Goal: Transaction & Acquisition: Purchase product/service

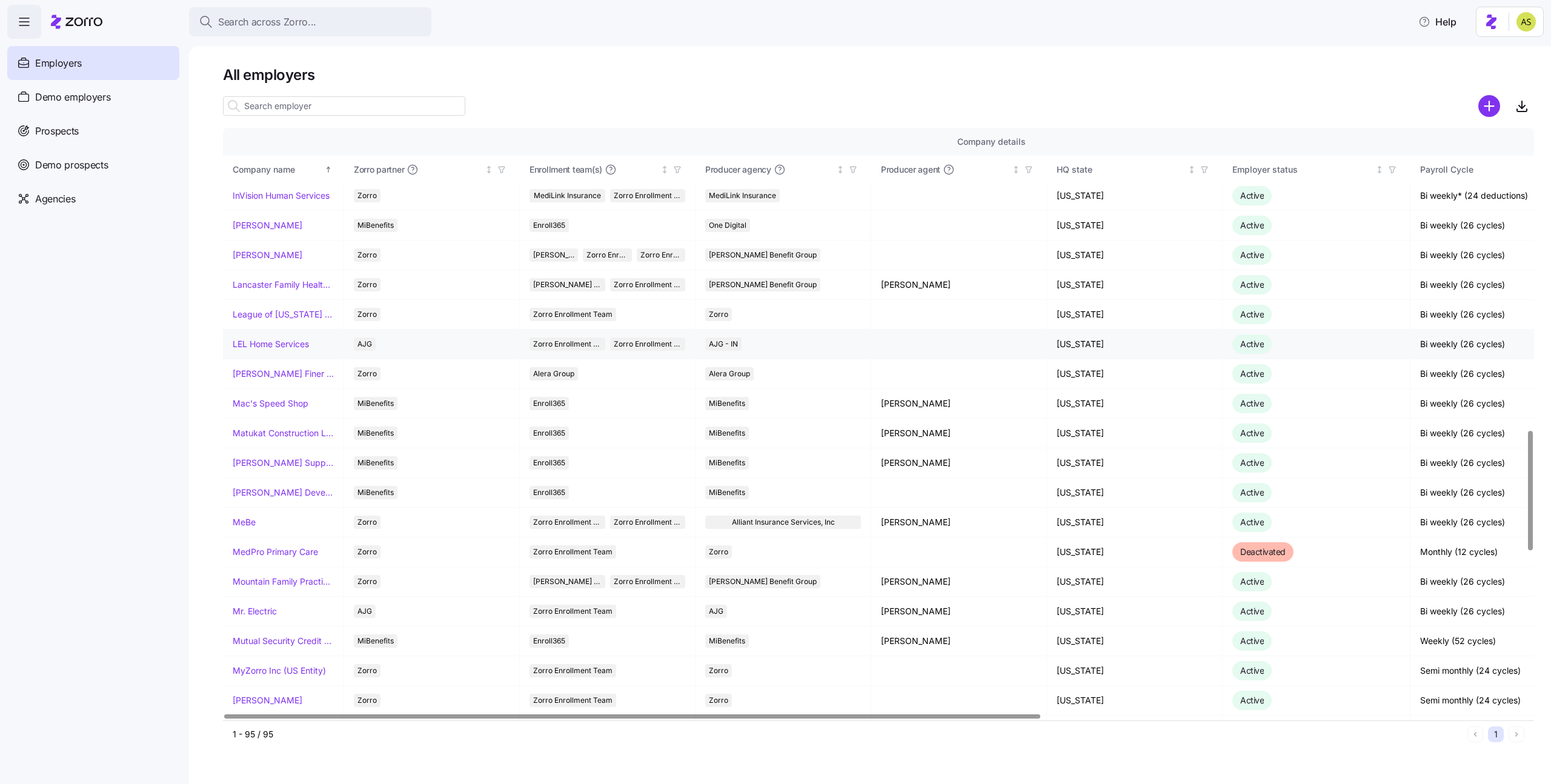
scroll to position [1485, 0]
click at [289, 110] on input at bounding box center [344, 106] width 243 height 19
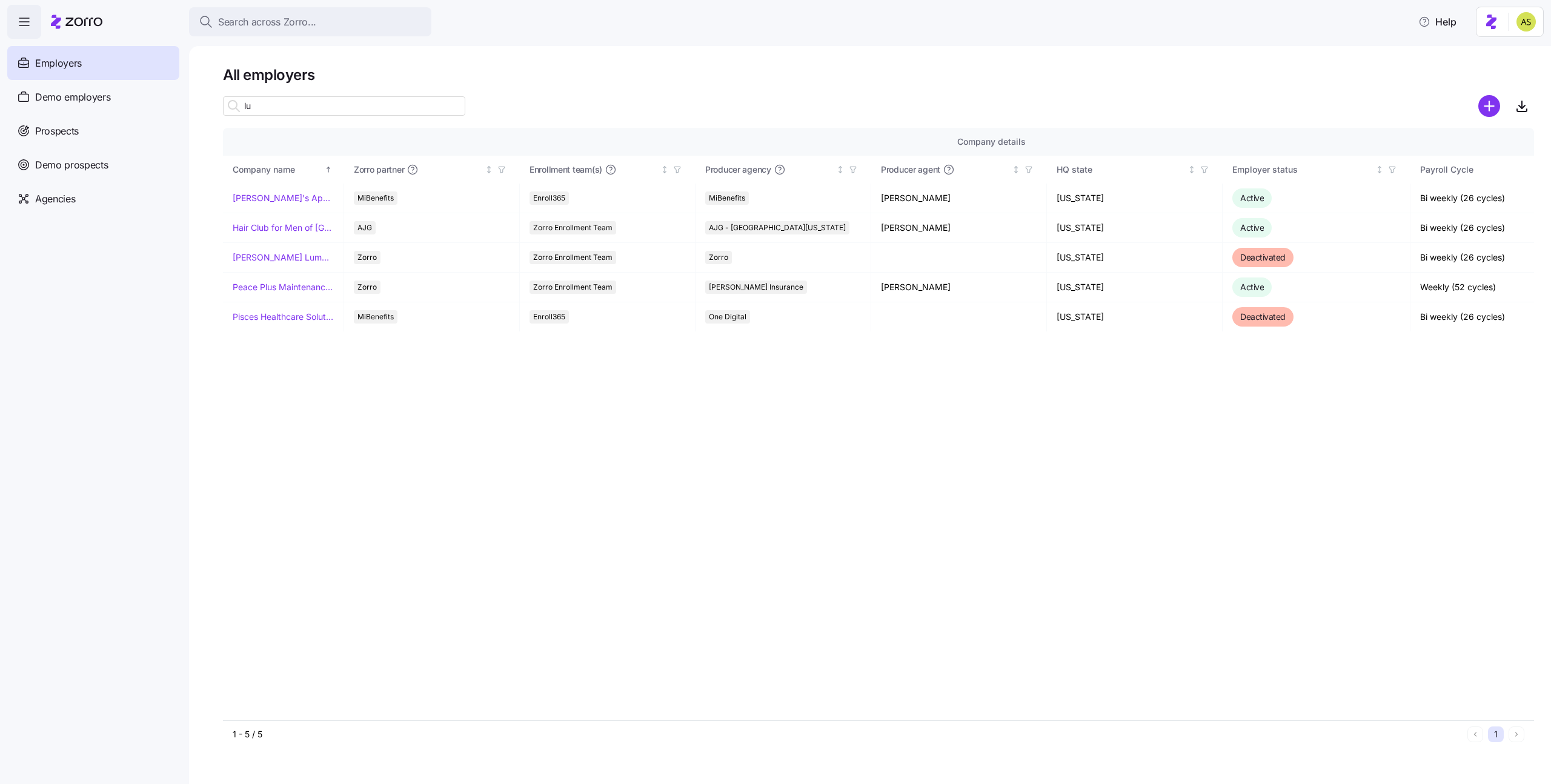
scroll to position [0, 0]
type input "lu"
click at [75, 108] on div "Demo employers" at bounding box center [93, 97] width 172 height 34
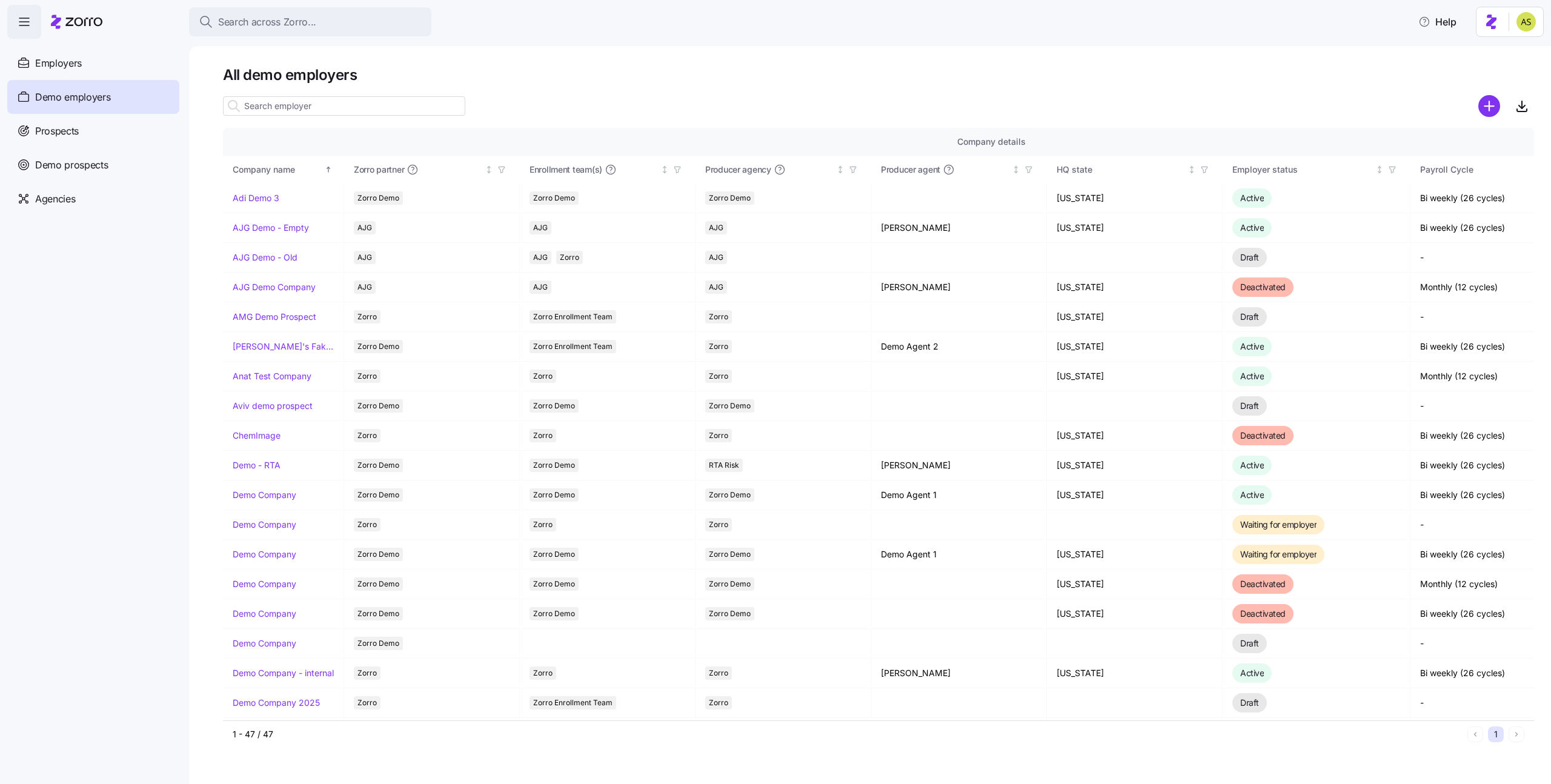
click at [257, 107] on input at bounding box center [344, 106] width 243 height 19
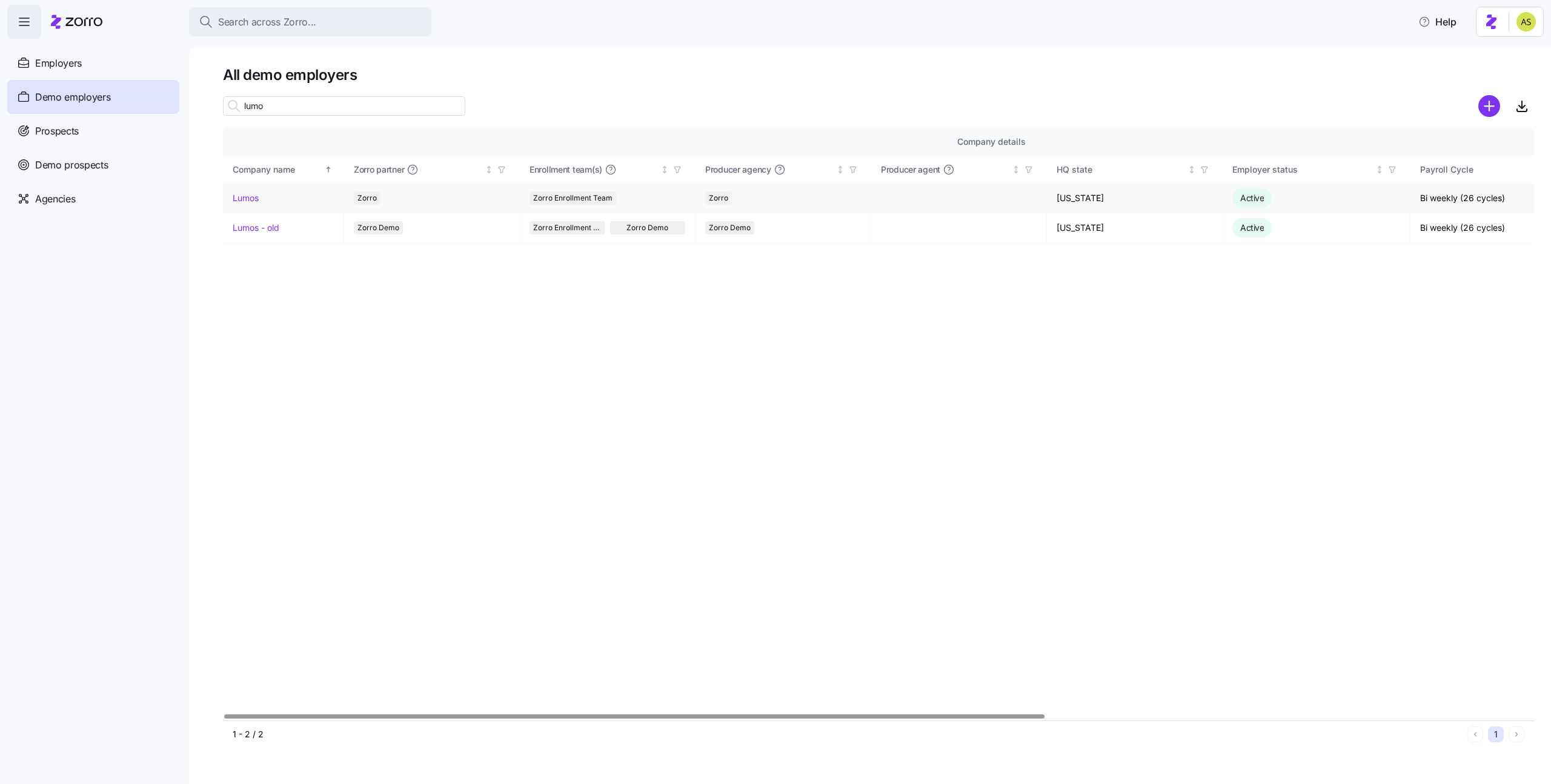
type input "lumo"
click at [249, 201] on link "Lumos" at bounding box center [246, 198] width 26 height 12
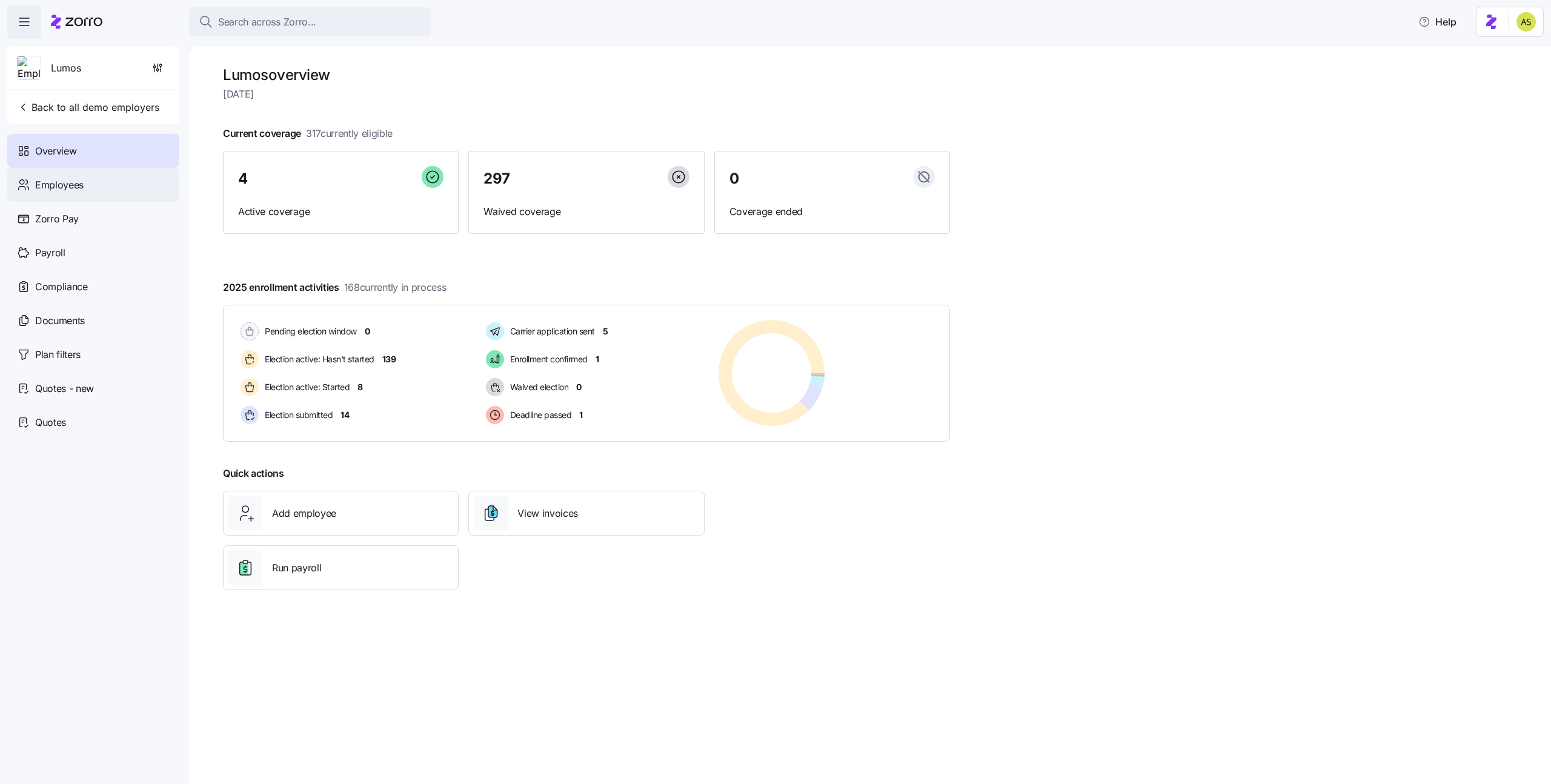
click at [118, 190] on div "Employees" at bounding box center [93, 185] width 172 height 34
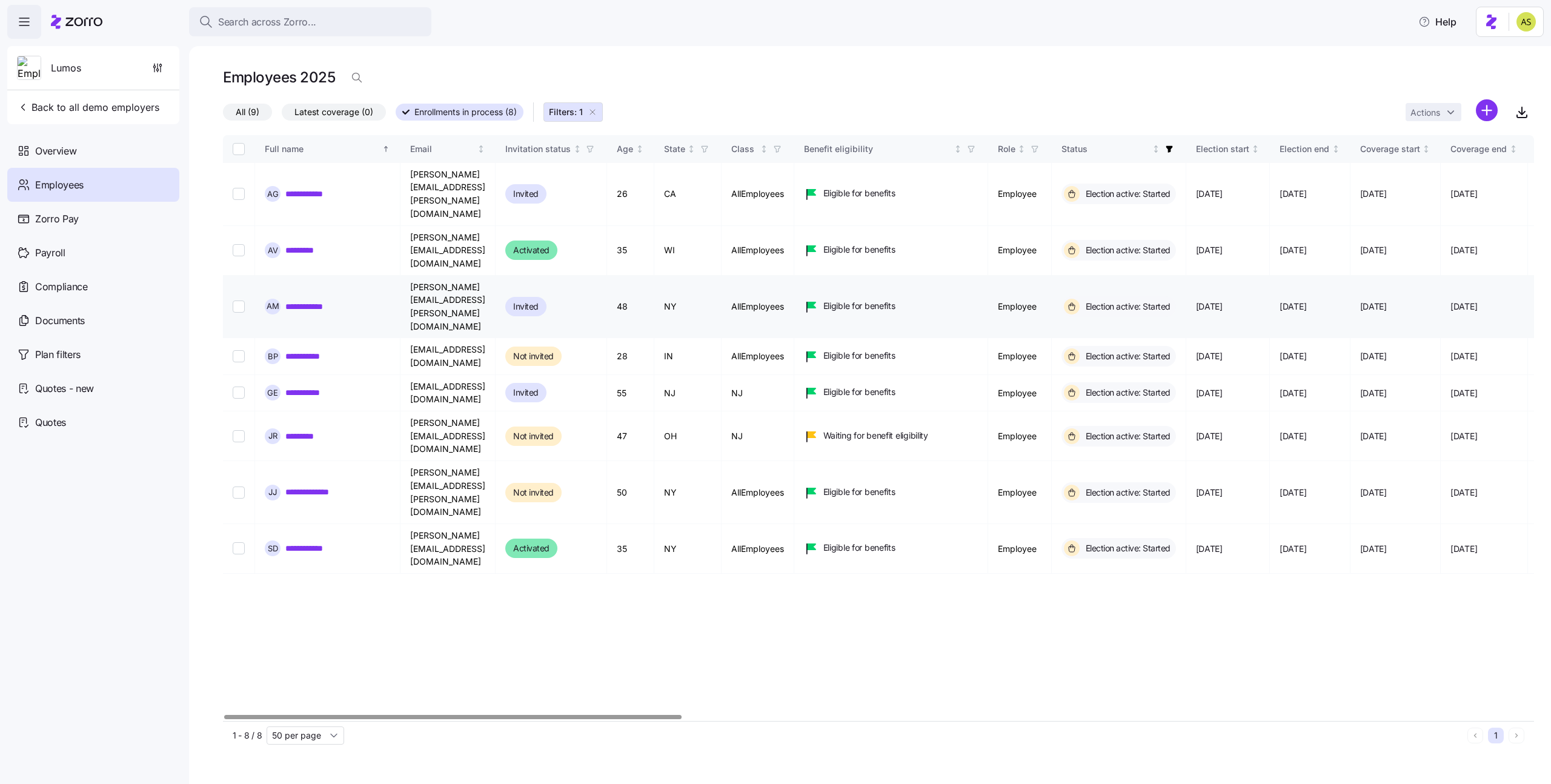
click at [242, 300] on input "Select record 3" at bounding box center [238, 306] width 12 height 12
checkbox input "true"
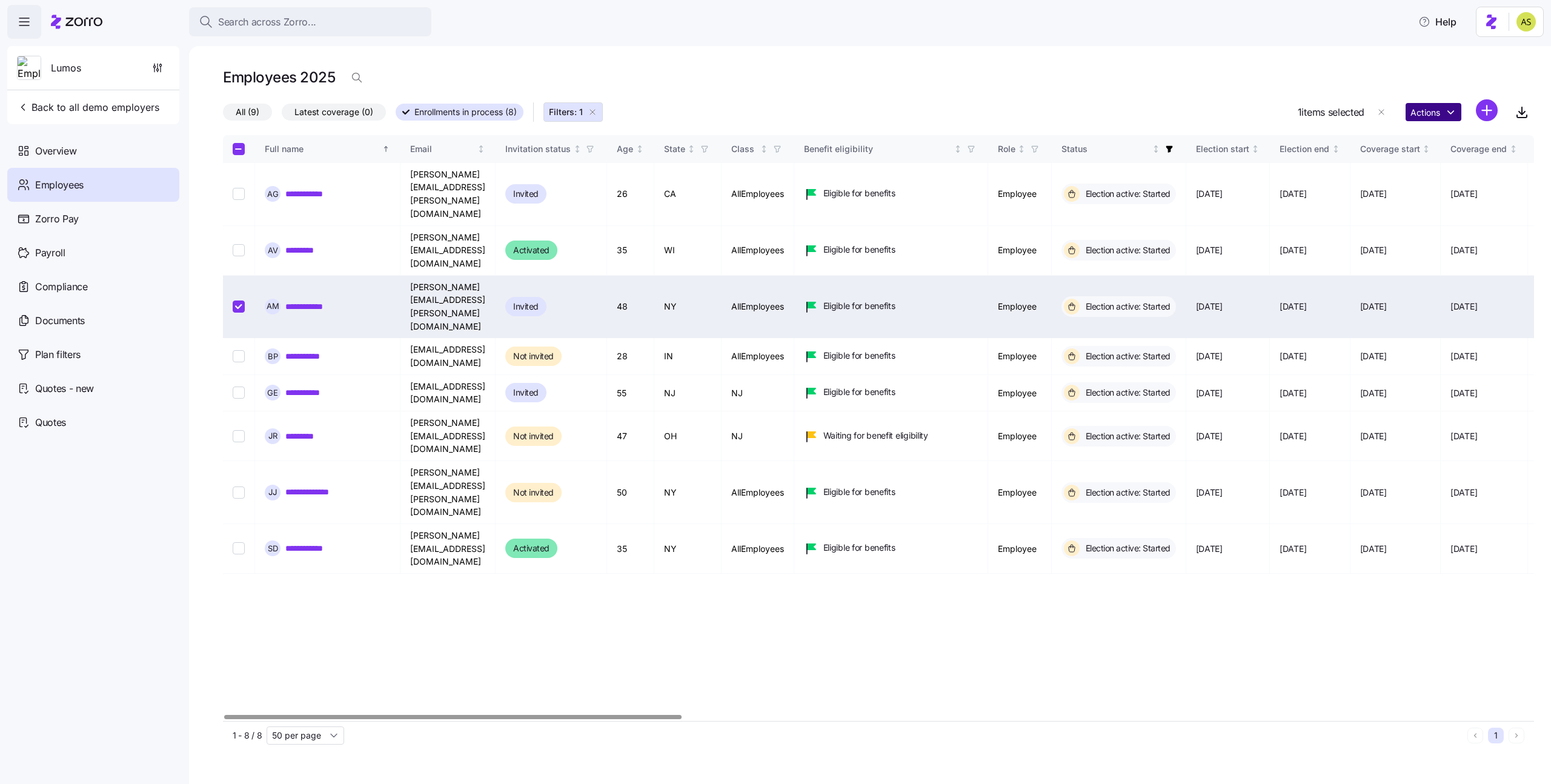
click at [1432, 118] on html "**********" at bounding box center [776, 388] width 1551 height 777
click at [1268, 222] on div "Log in as" at bounding box center [1266, 218] width 87 height 19
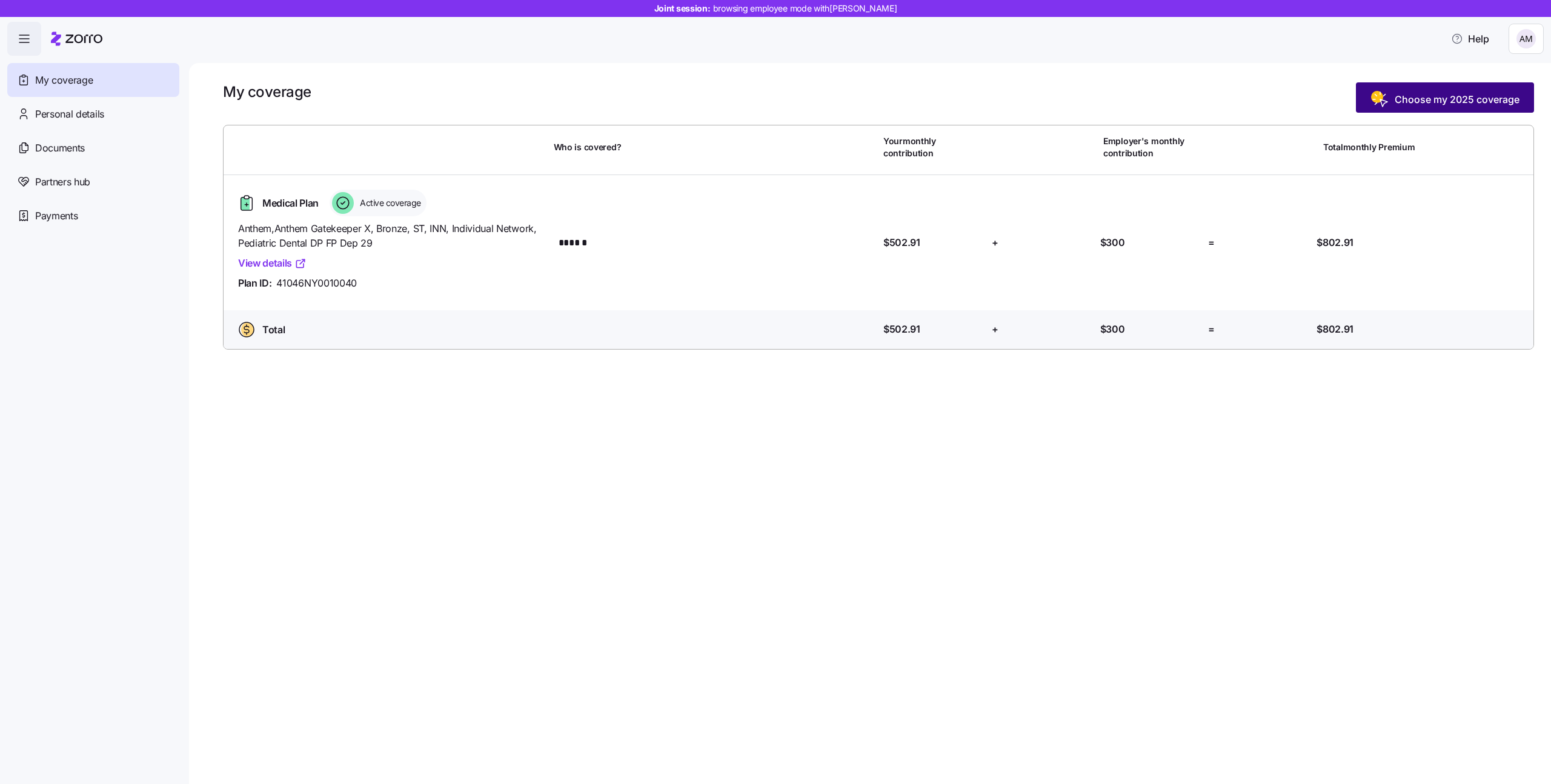
click at [1387, 96] on icon "button" at bounding box center [1380, 99] width 19 height 19
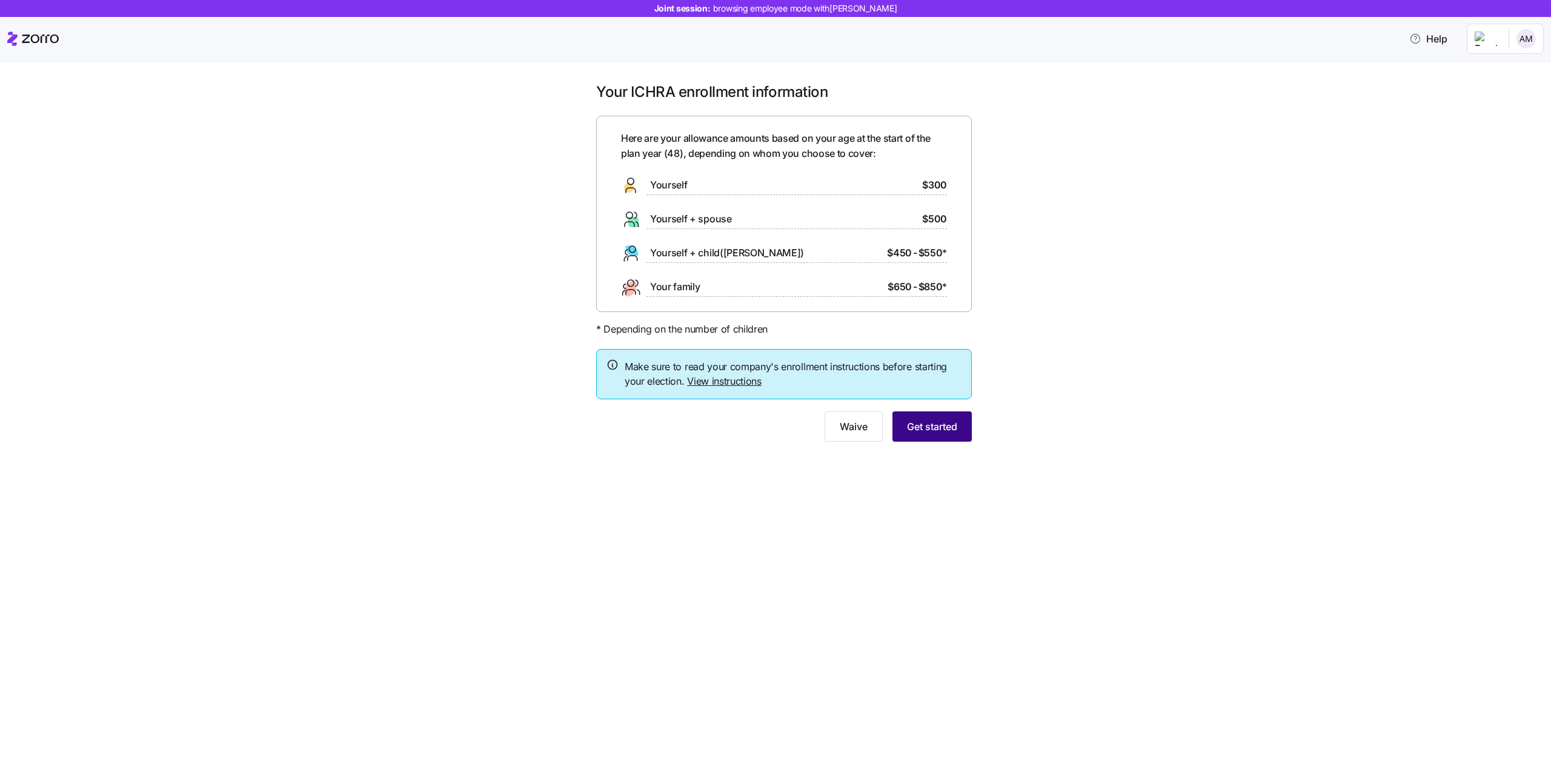
click at [932, 416] on button "Get started" at bounding box center [932, 426] width 79 height 30
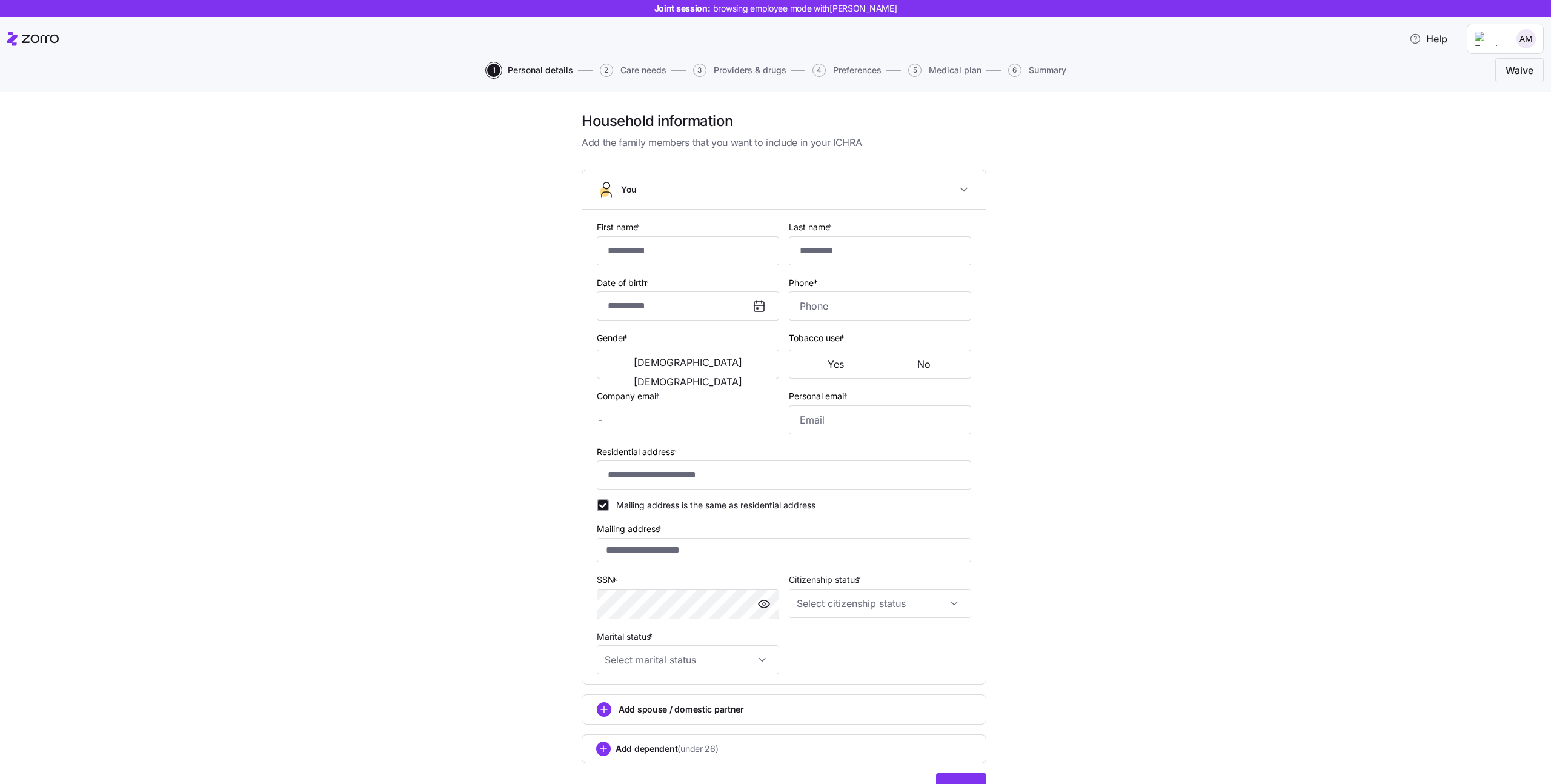
type input "******"
type input "*****"
type input "angela.mcgee@email.com"
type input "moe.surkein@gmail.com"
type input "**********"
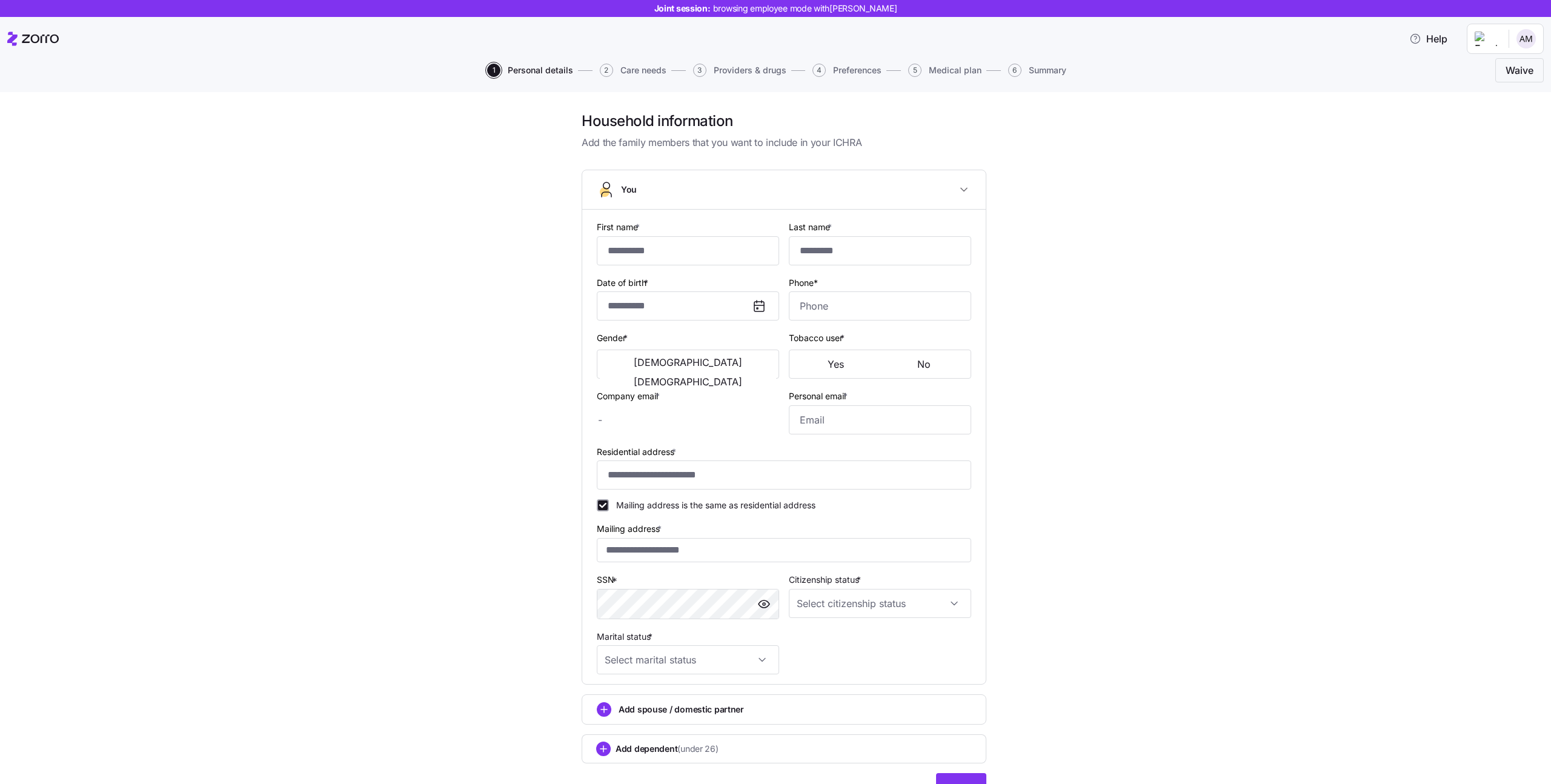
checkbox input "true"
type input "**********"
type input "(212) 625-5988"
type input "US citizen"
type input "Single"
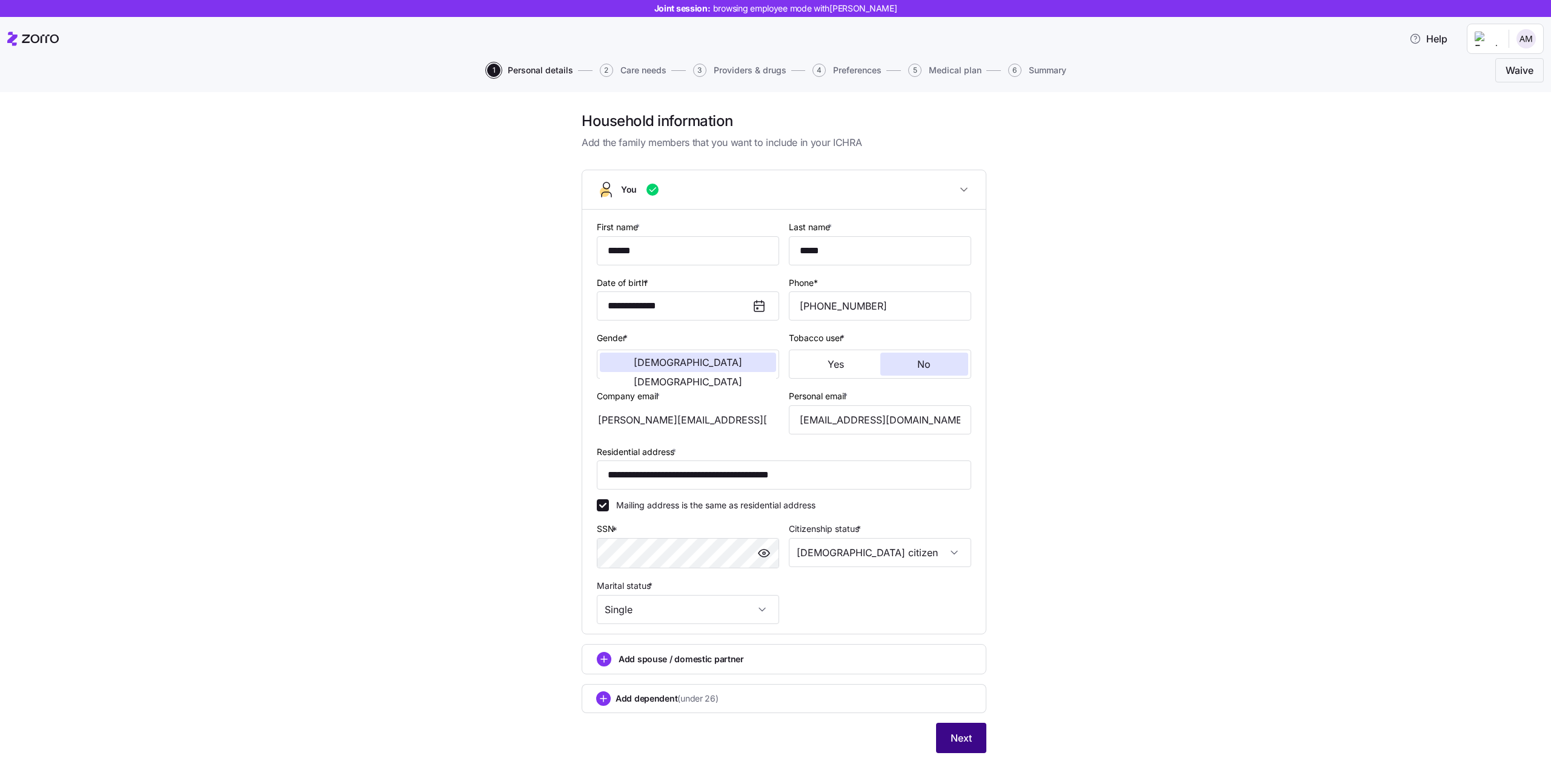
click at [954, 745] on button "Next" at bounding box center [961, 737] width 51 height 30
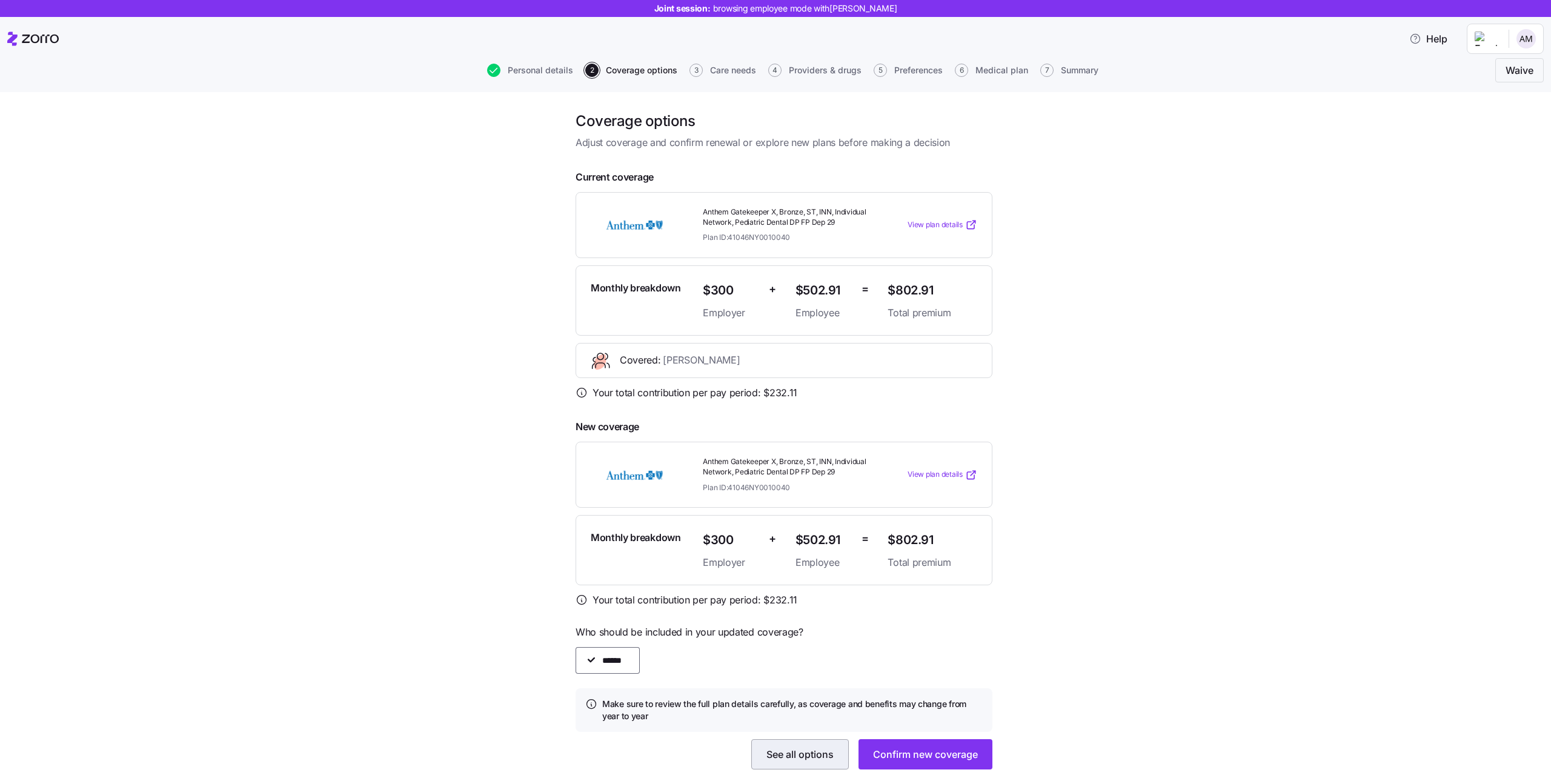
click at [785, 764] on button "See all options" at bounding box center [800, 754] width 97 height 30
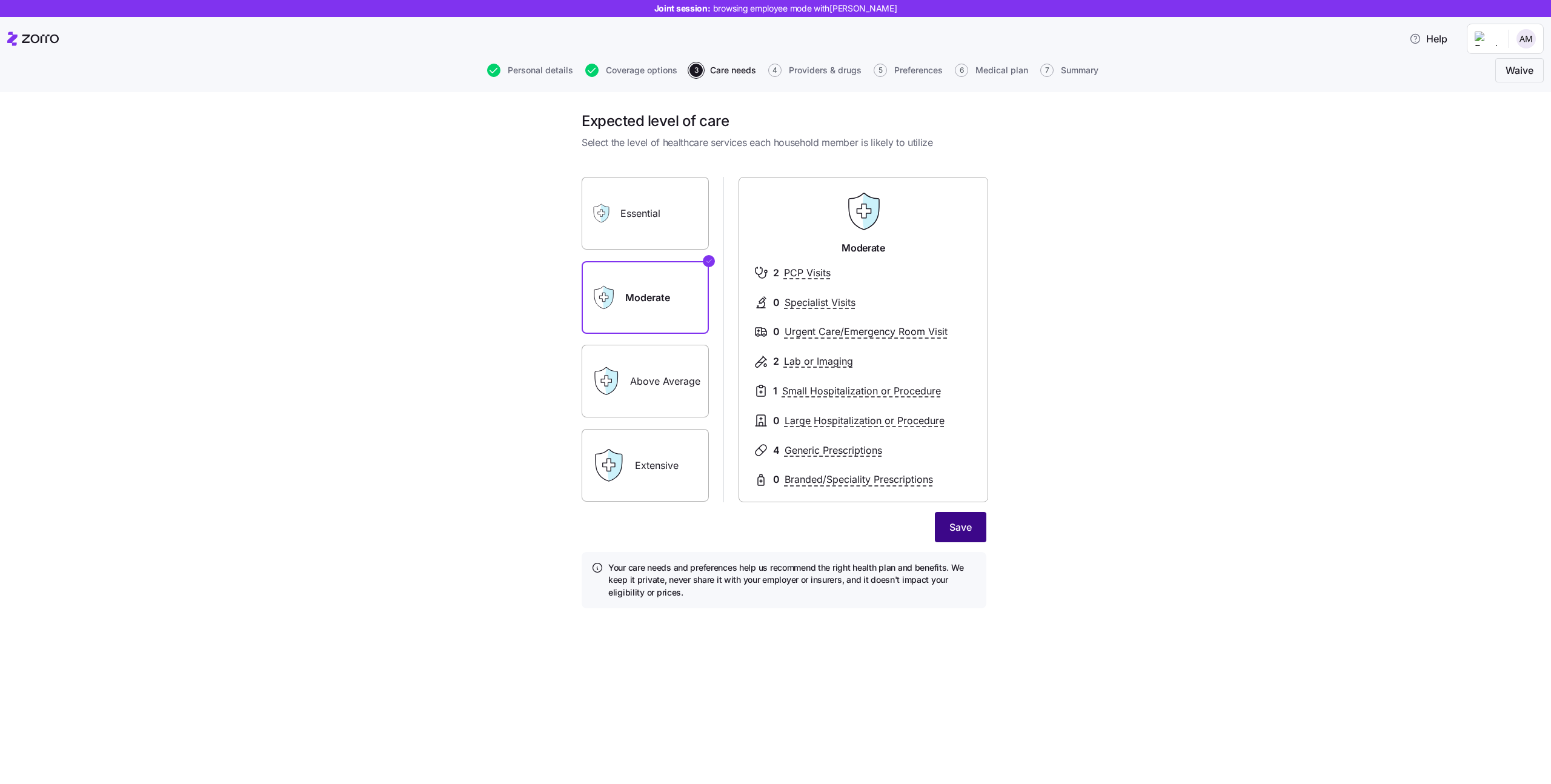
click at [960, 528] on span "Save" at bounding box center [960, 527] width 23 height 15
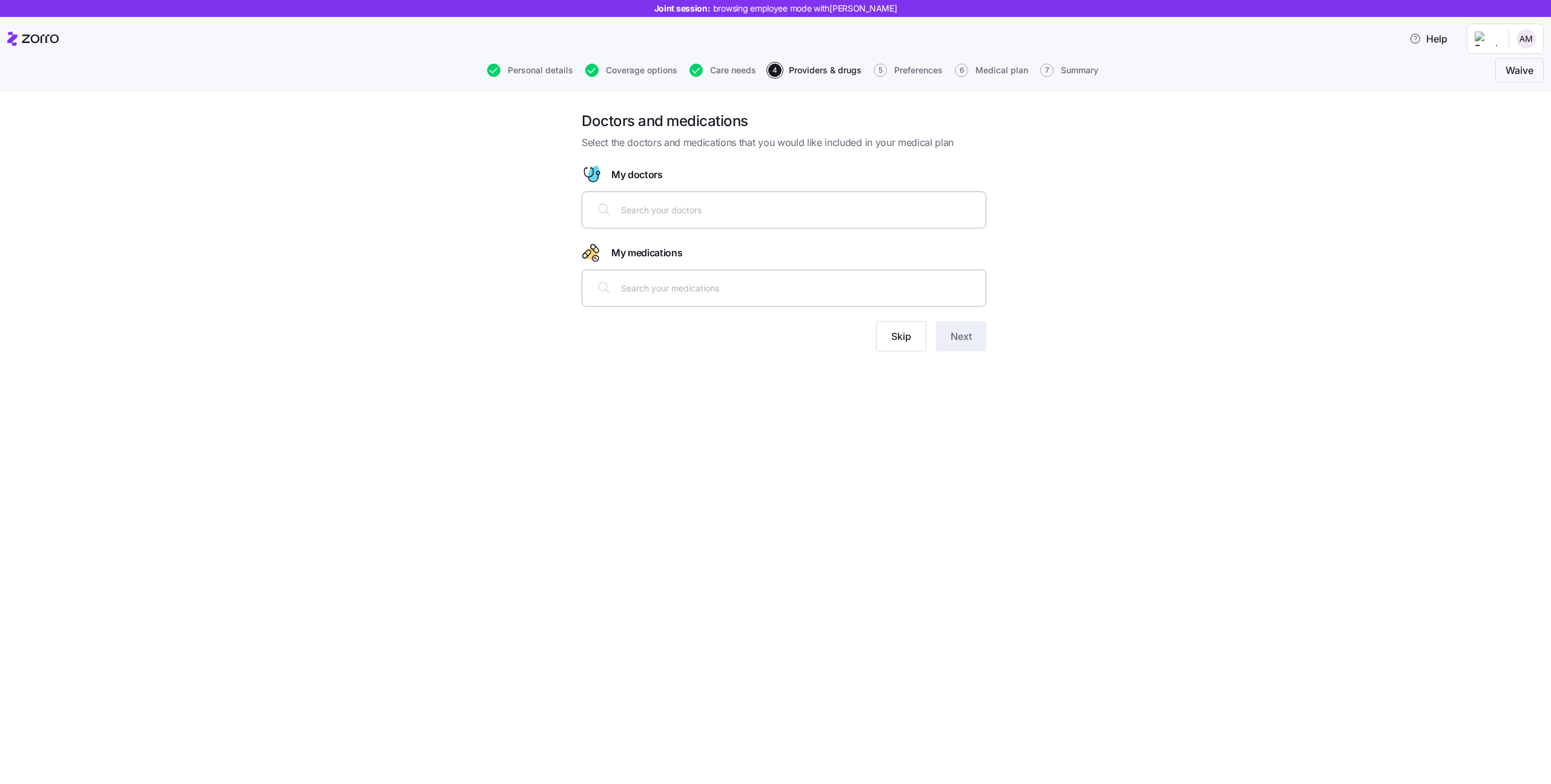
click at [793, 215] on input "text" at bounding box center [800, 210] width 358 height 13
type input "cohen"
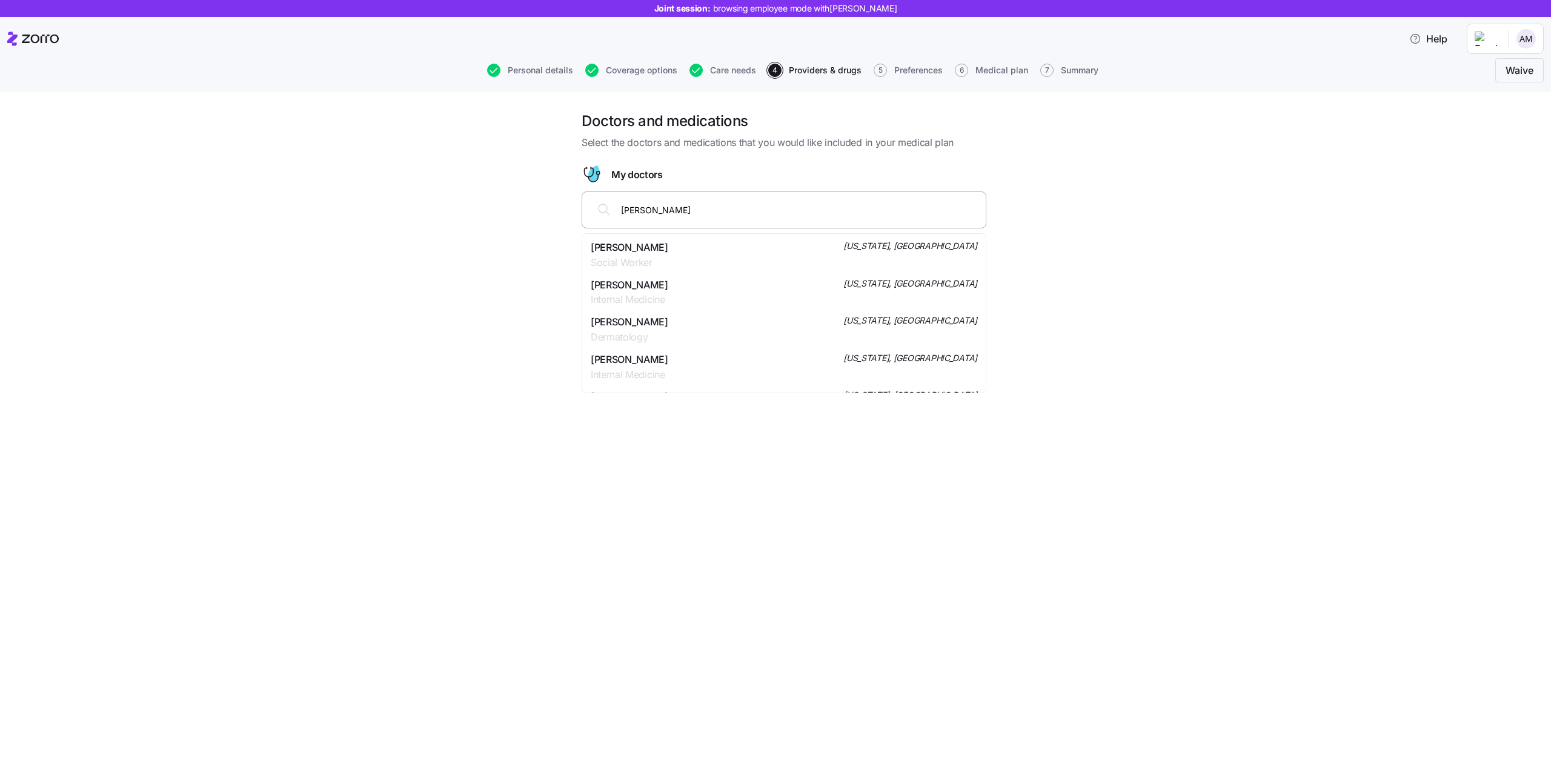
click at [681, 358] on div "Aaron Cohen Internal Medicine New York, NY" at bounding box center [784, 366] width 386 height 30
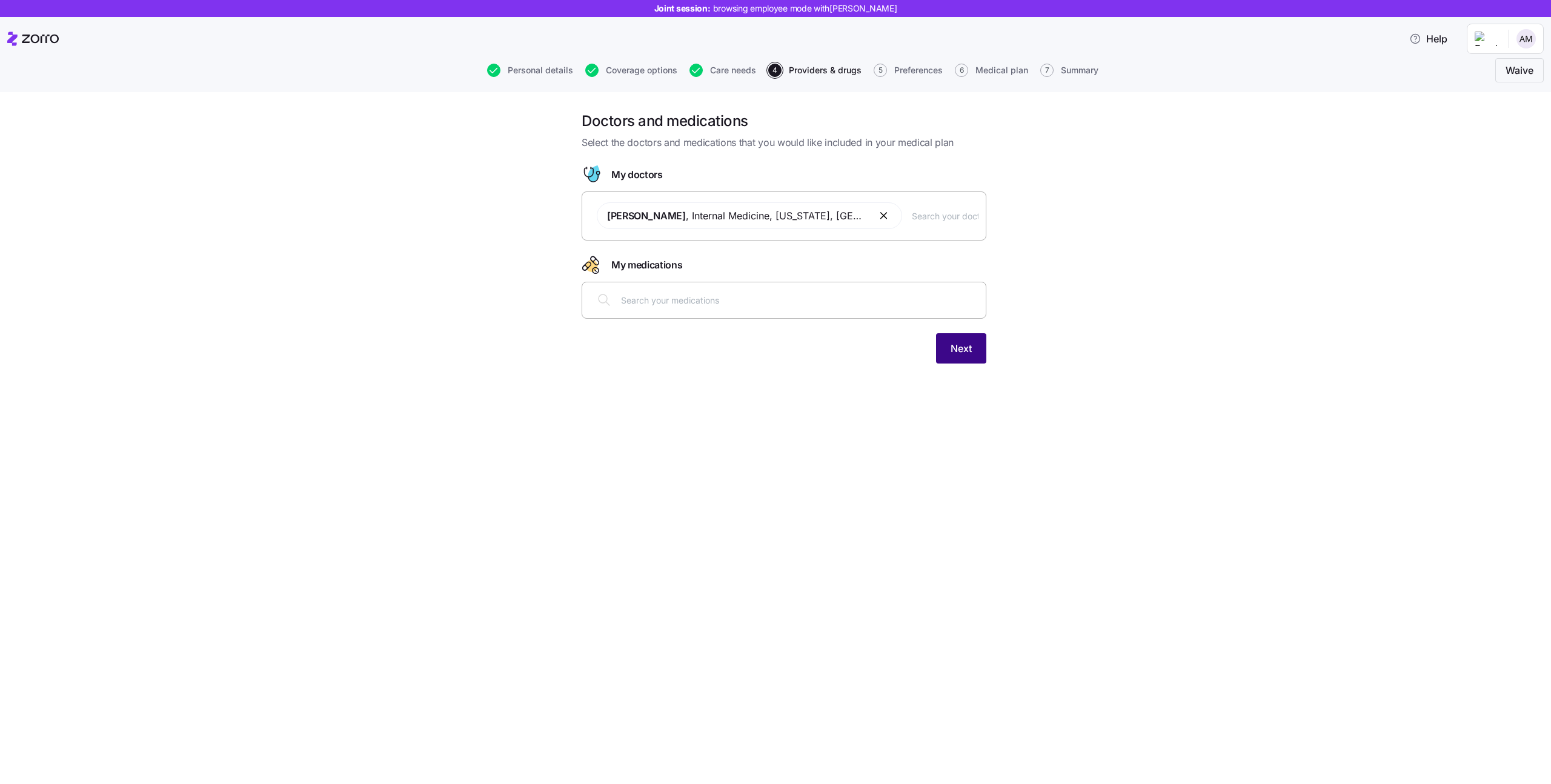
click at [948, 350] on button "Next" at bounding box center [961, 348] width 51 height 30
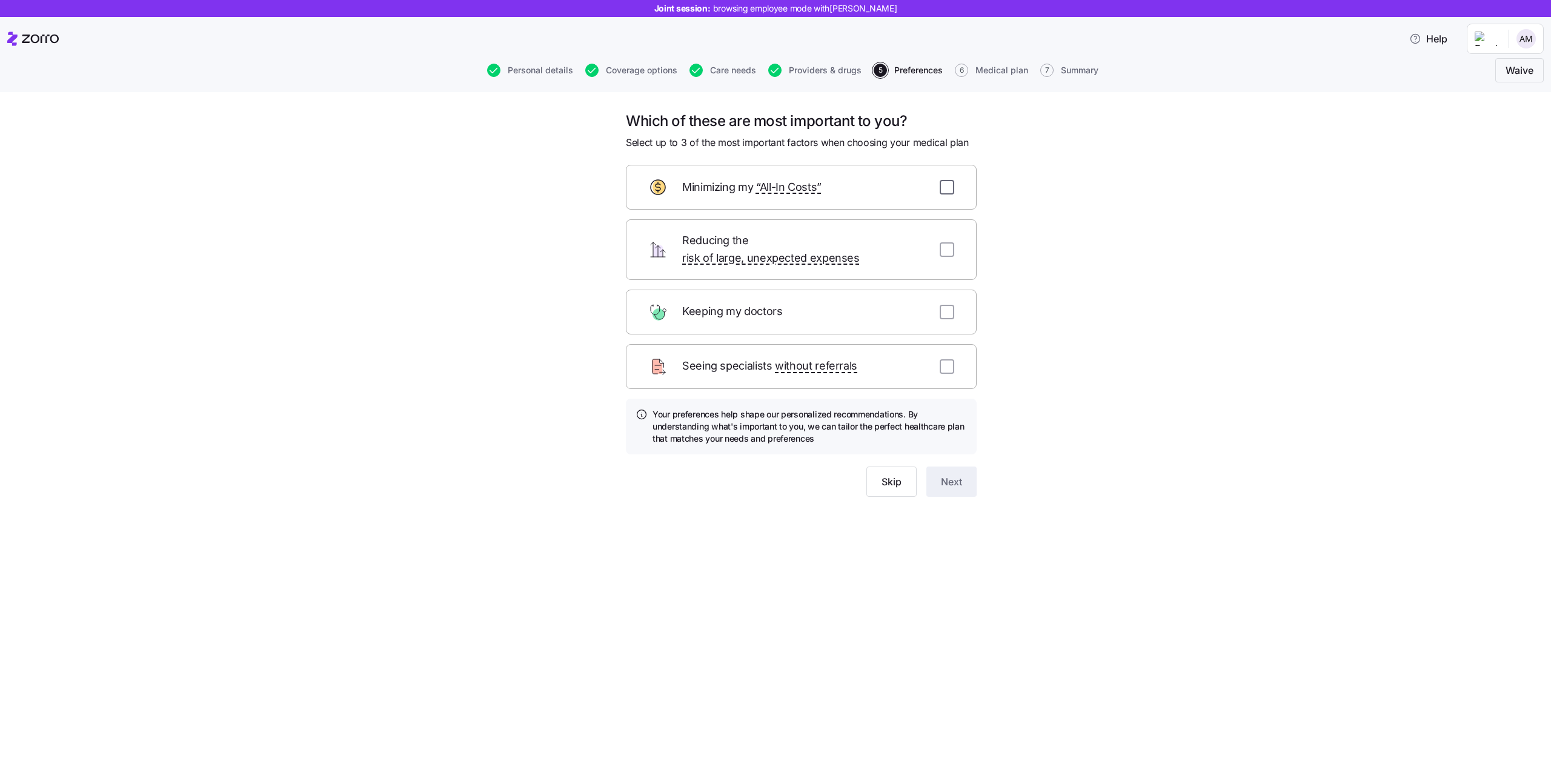
click at [951, 183] on input "checkbox" at bounding box center [947, 188] width 15 height 15
checkbox input "true"
click at [946, 243] on input "checkbox" at bounding box center [947, 250] width 15 height 15
checkbox input "true"
click at [946, 305] on input "checkbox" at bounding box center [947, 312] width 15 height 15
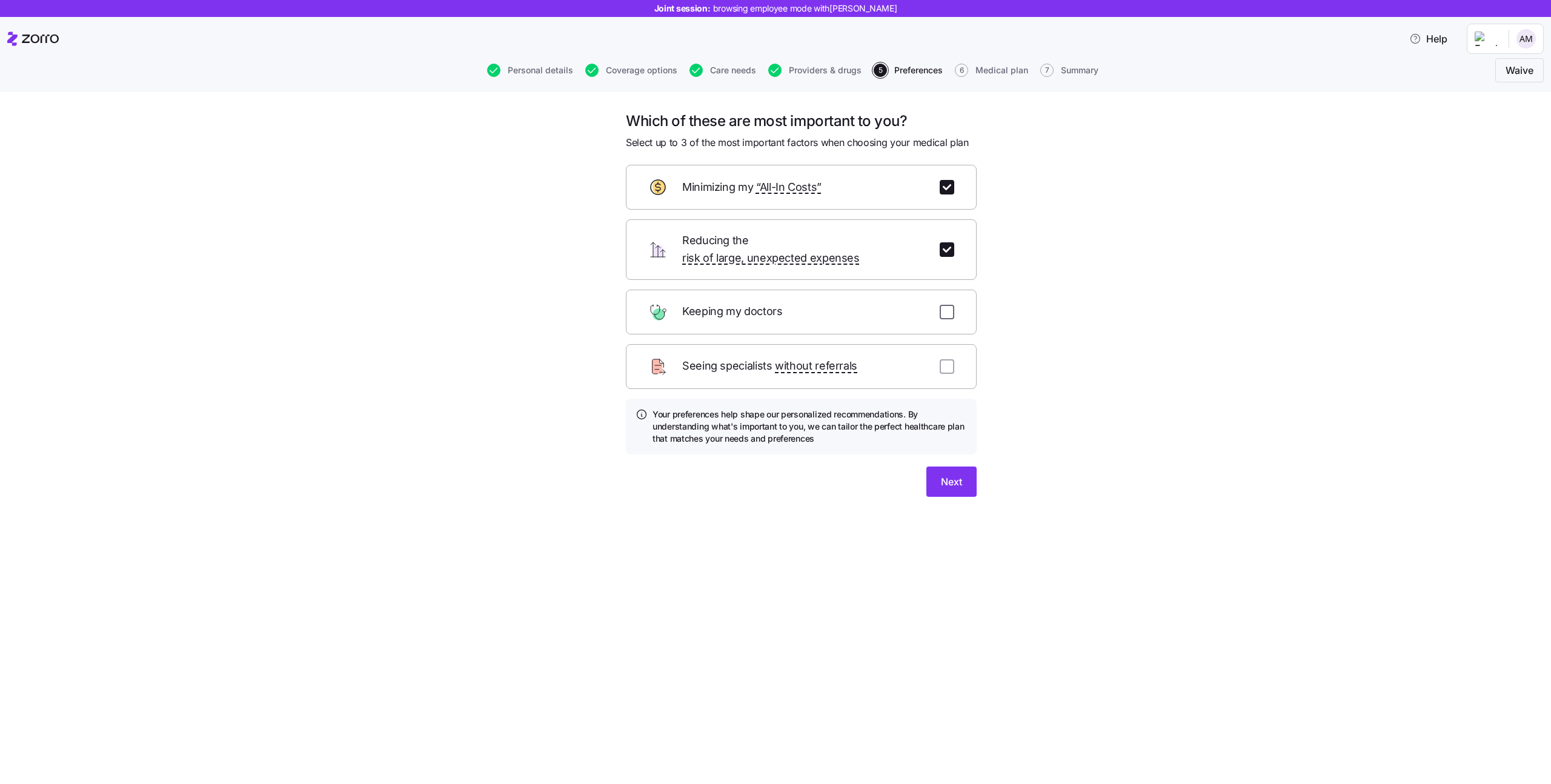
checkbox input "true"
click at [943, 474] on span "Next" at bounding box center [951, 481] width 21 height 15
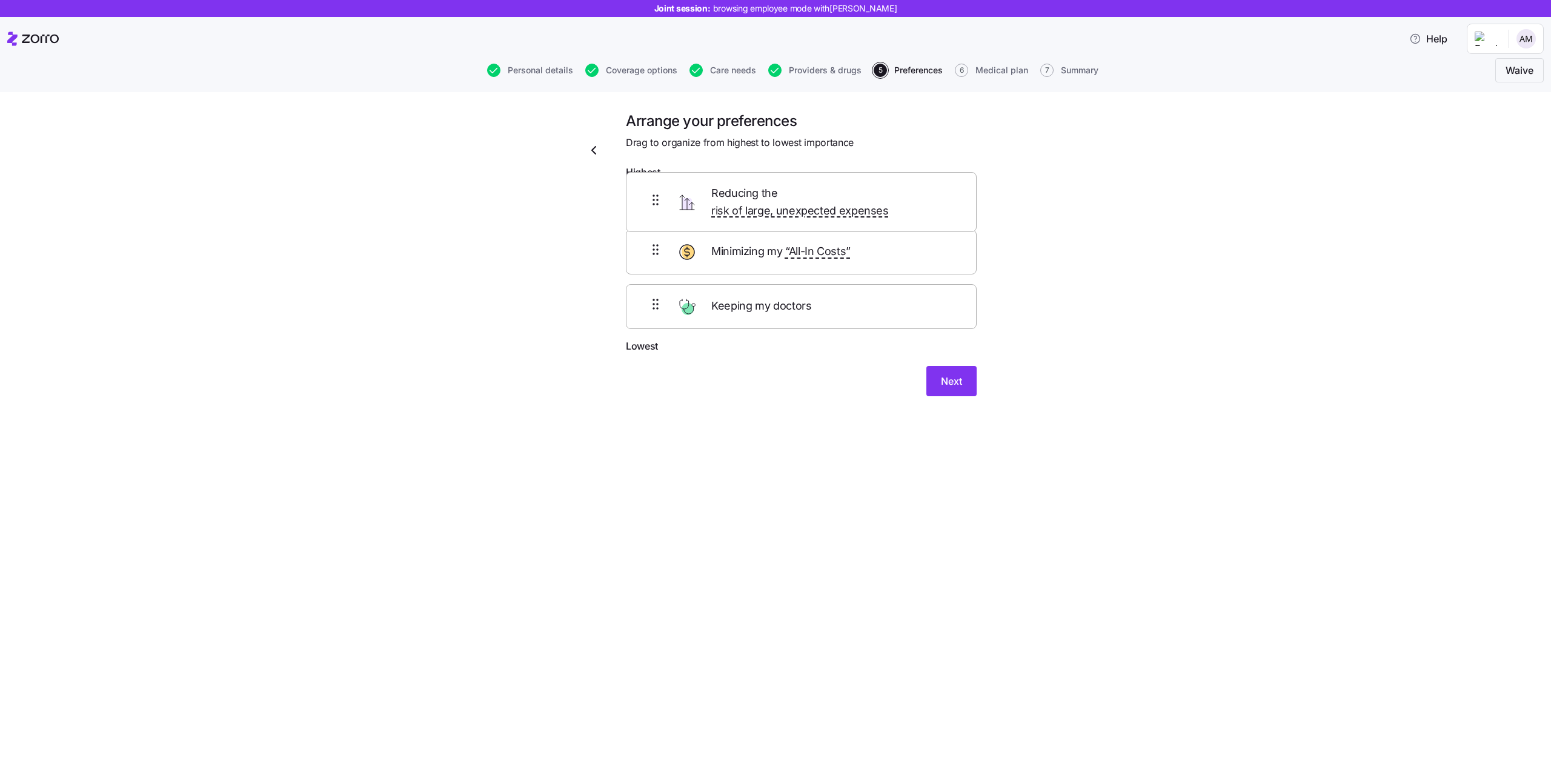
drag, startPoint x: 723, startPoint y: 271, endPoint x: 723, endPoint y: 199, distance: 72.0
click at [723, 199] on div "Minimizing my “All-In Costs” Reducing the risk of large, unexpected expenses Ke…" at bounding box center [801, 262] width 351 height 154
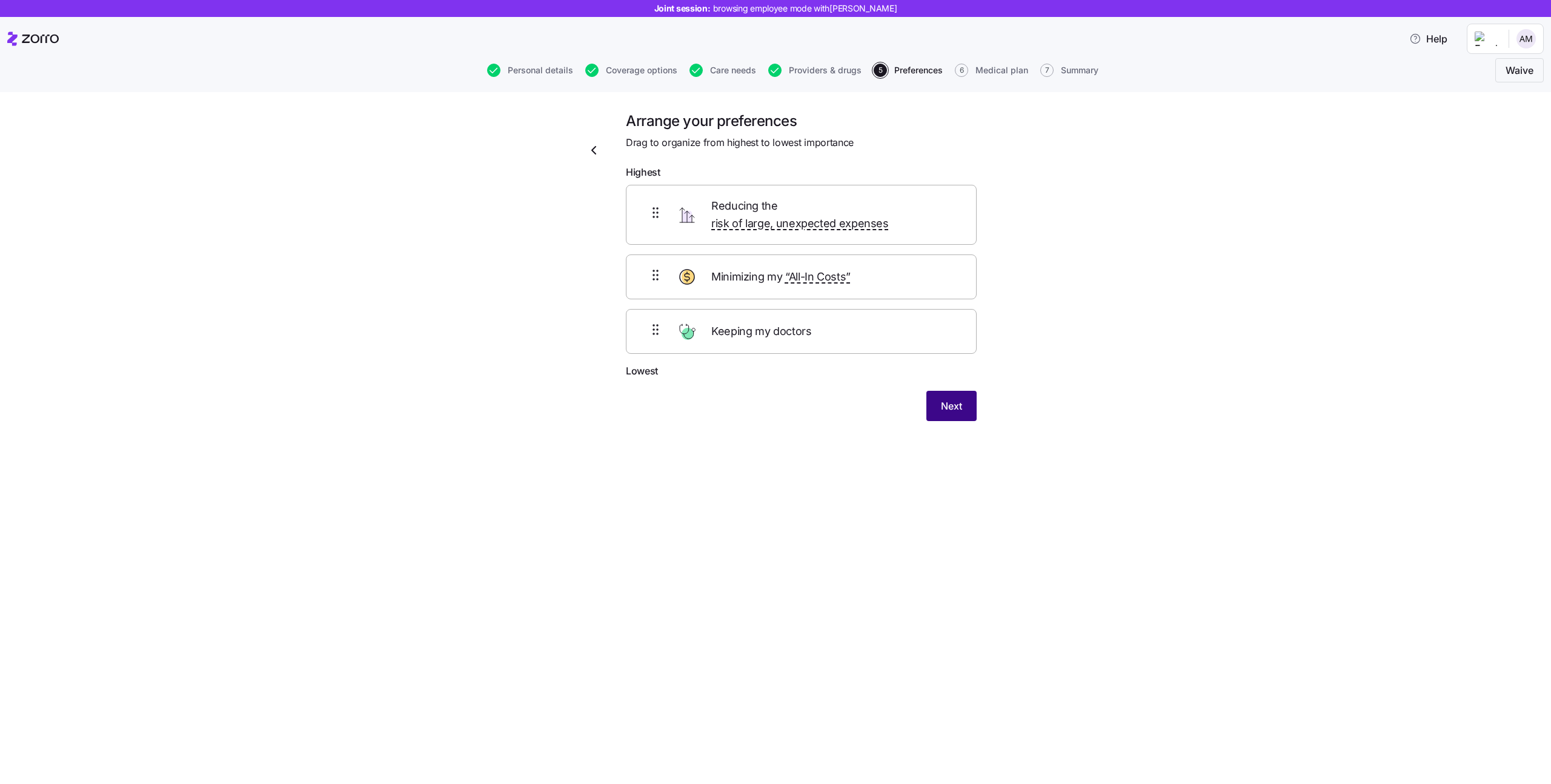
click at [947, 399] on span "Next" at bounding box center [951, 406] width 21 height 15
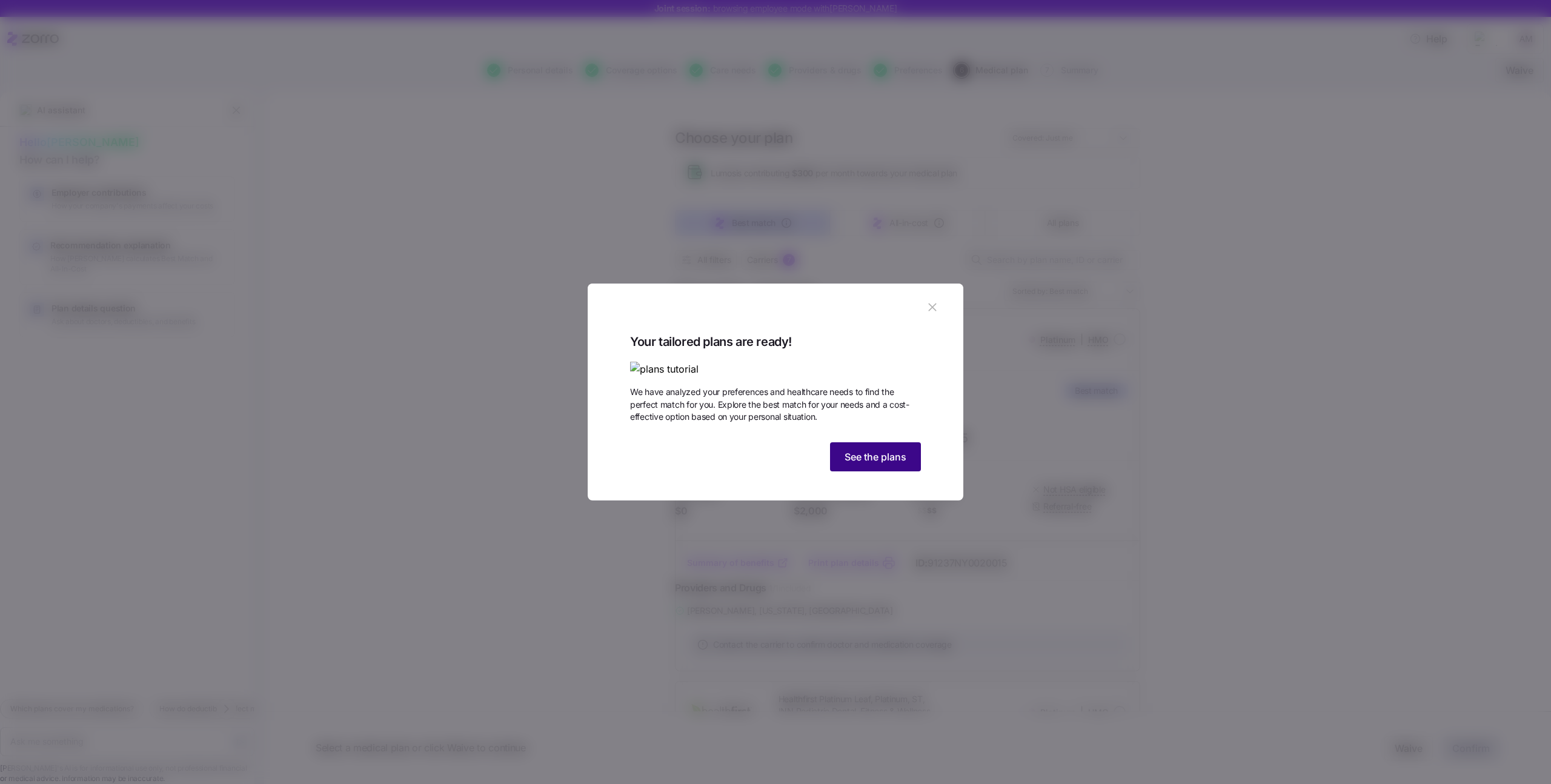
click at [890, 471] on button "See the plans" at bounding box center [876, 457] width 91 height 29
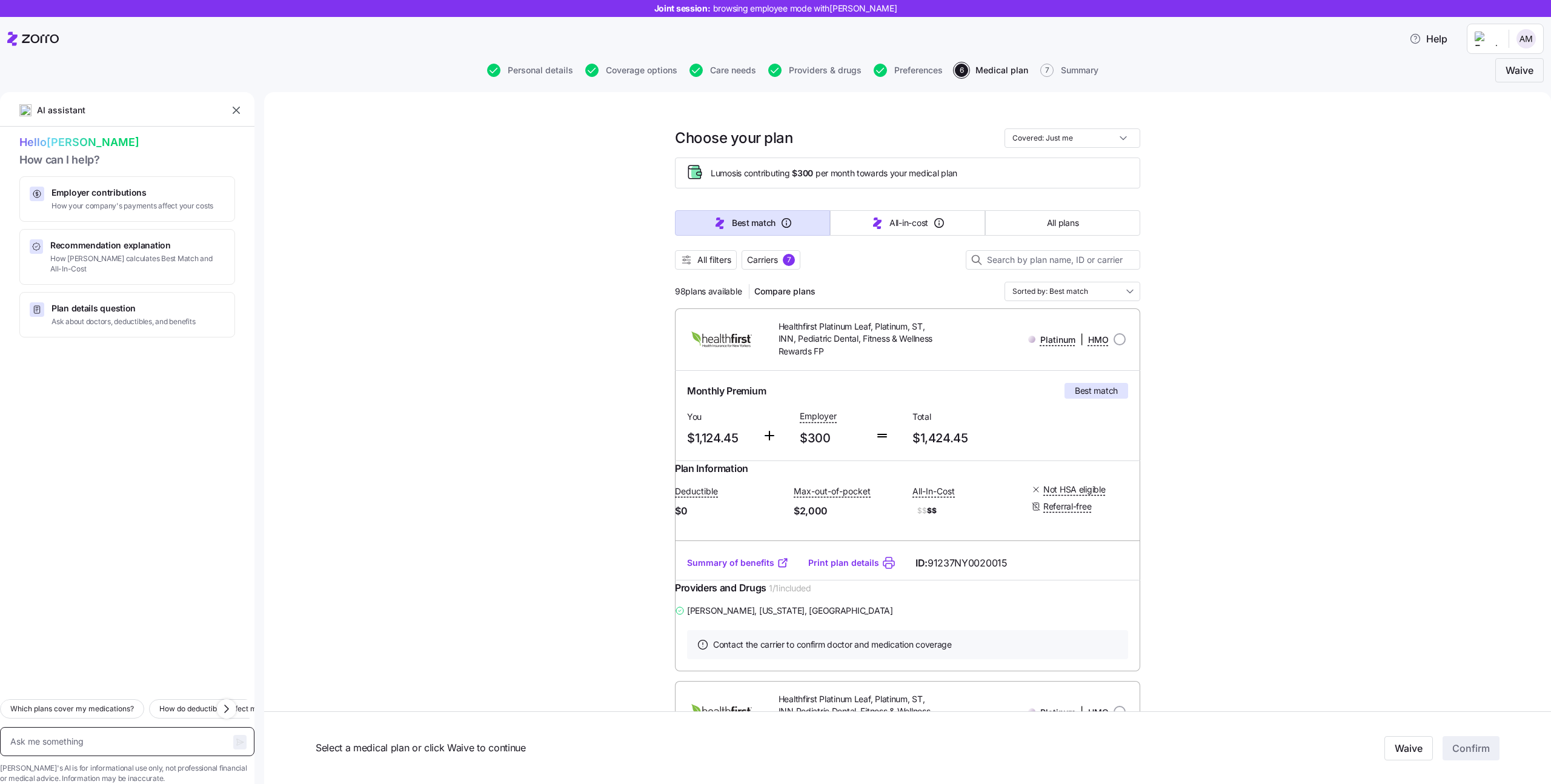
click at [155, 727] on textarea at bounding box center [127, 742] width 254 height 29
type textarea "x"
type textarea "H"
type textarea "x"
type textarea "Hi"
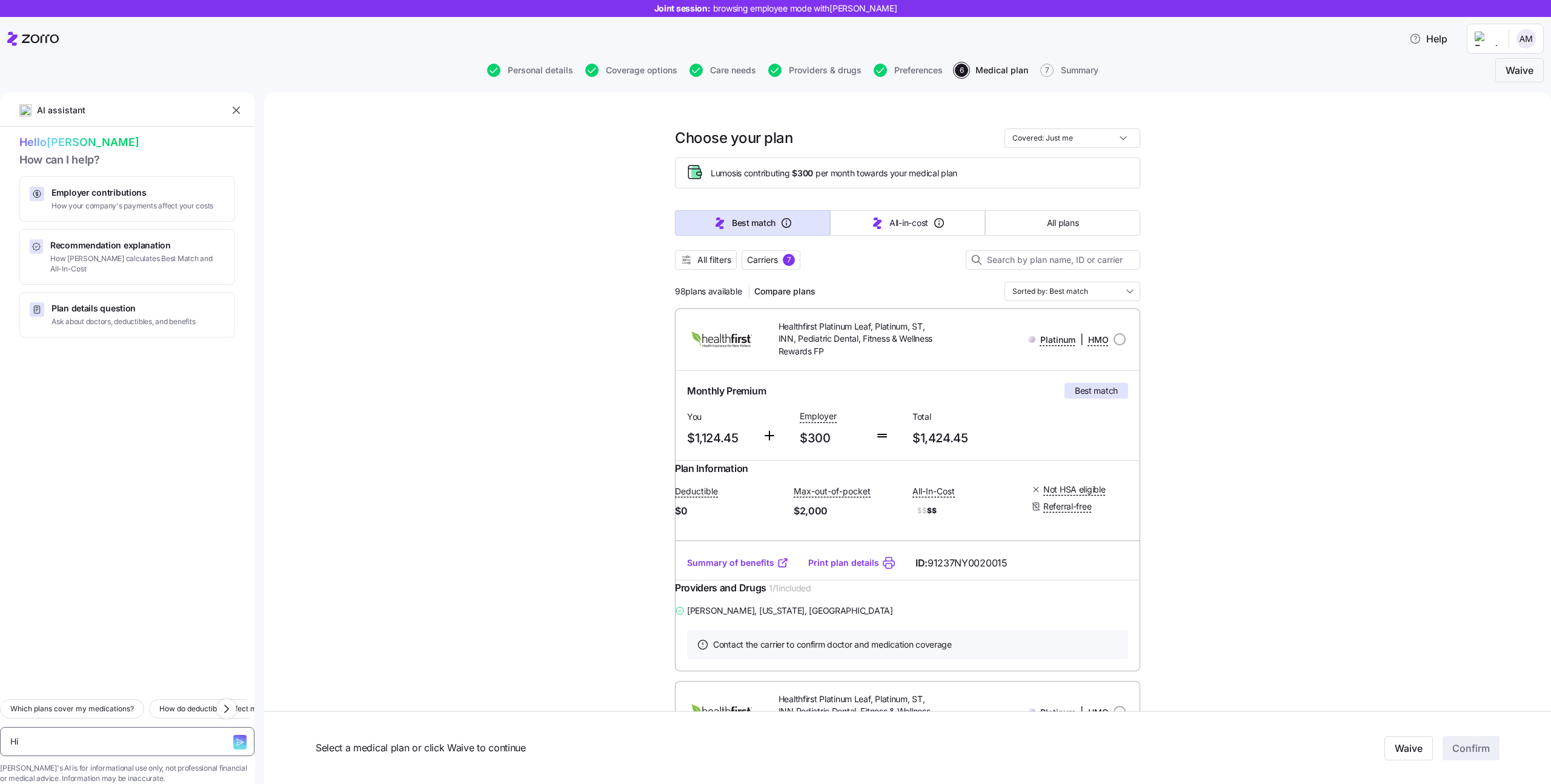
type textarea "x"
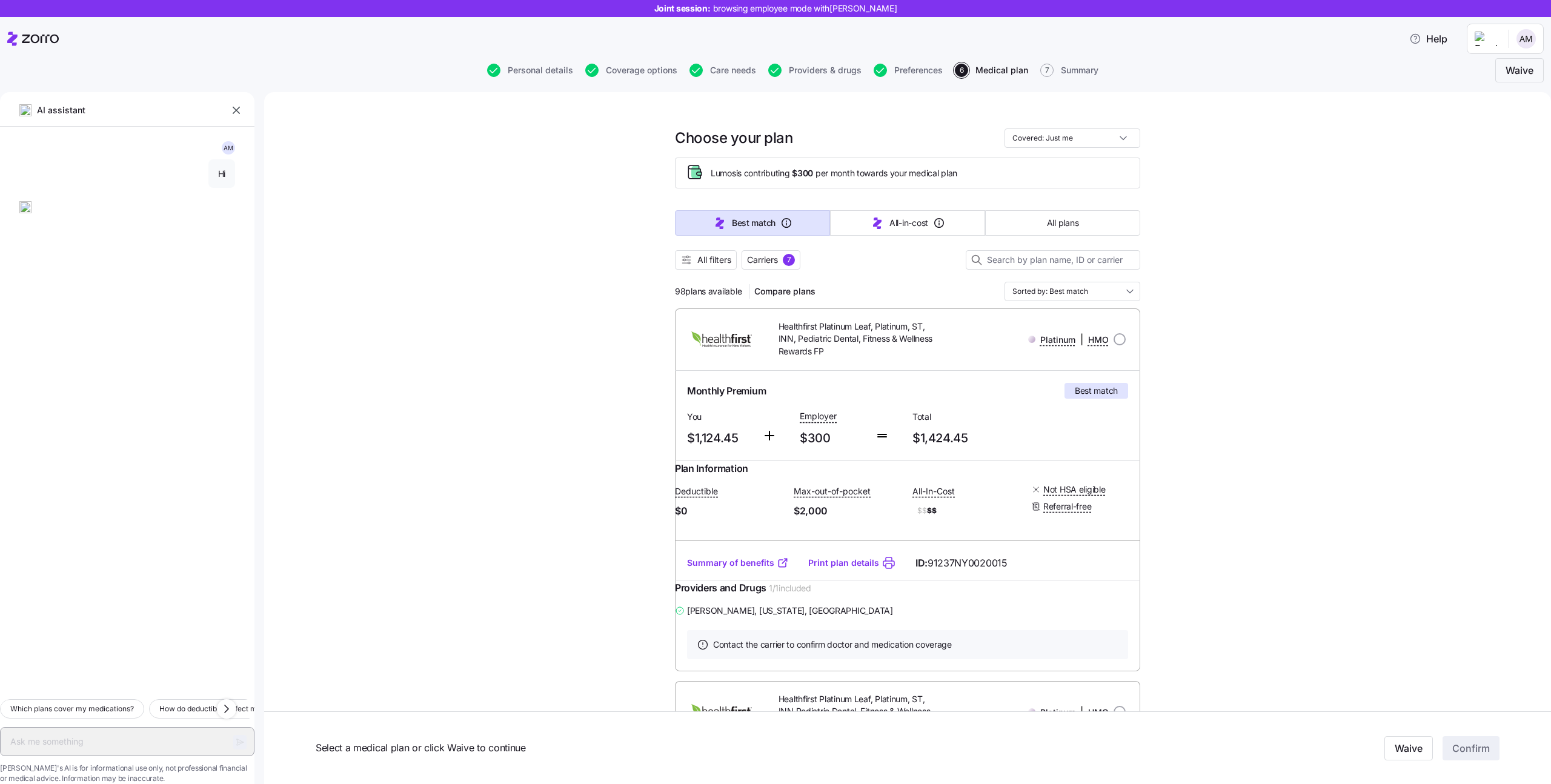
type textarea "x"
